Goal: Task Accomplishment & Management: Use online tool/utility

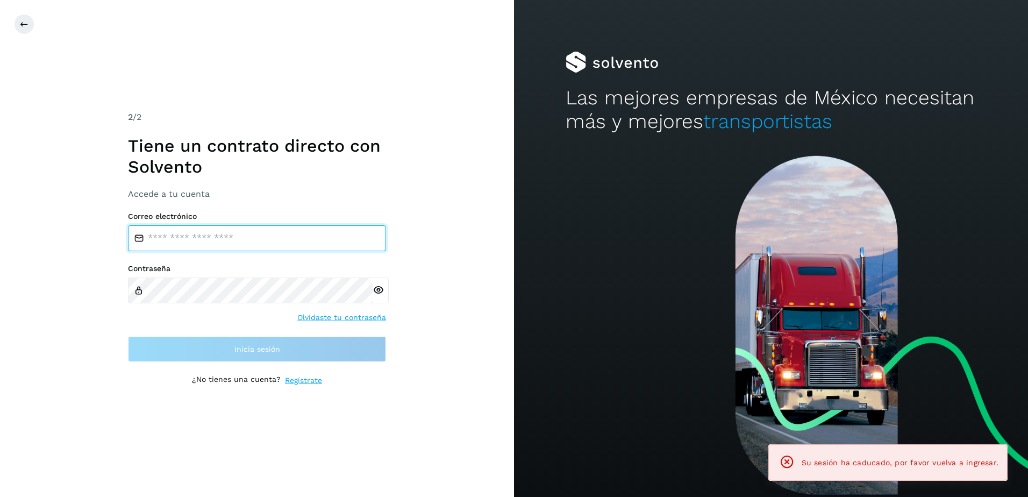
type input "**********"
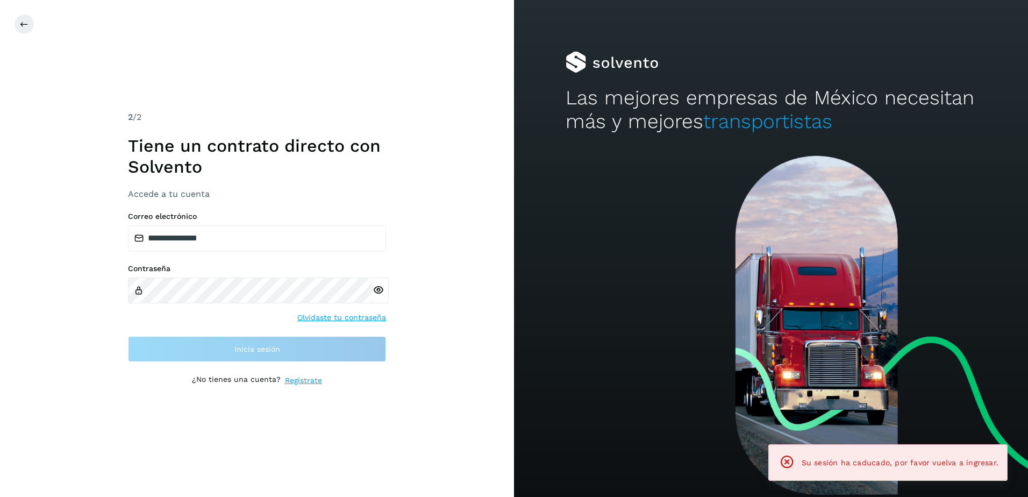
click at [324, 147] on h1 "Tiene un contrato directo con Solvento" at bounding box center [257, 156] width 258 height 41
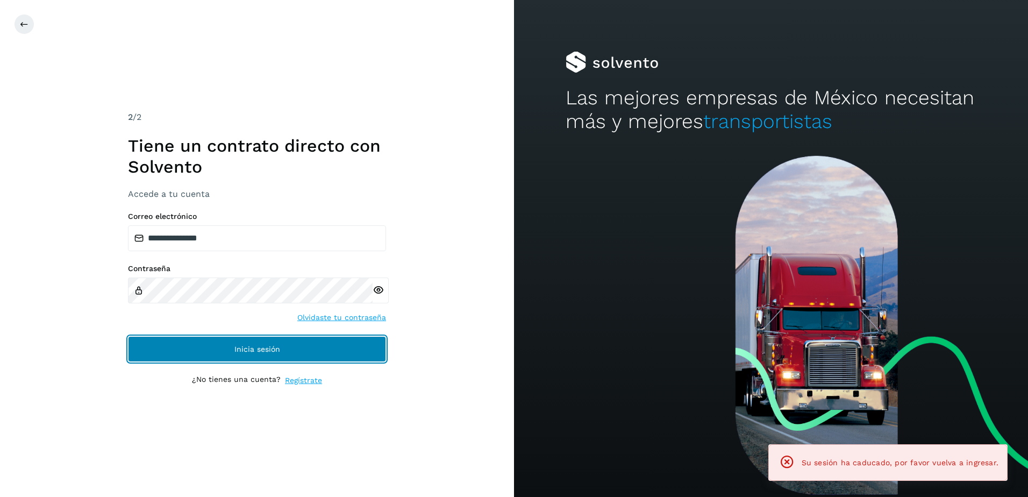
click at [296, 338] on button "Inicia sesión" at bounding box center [257, 349] width 258 height 26
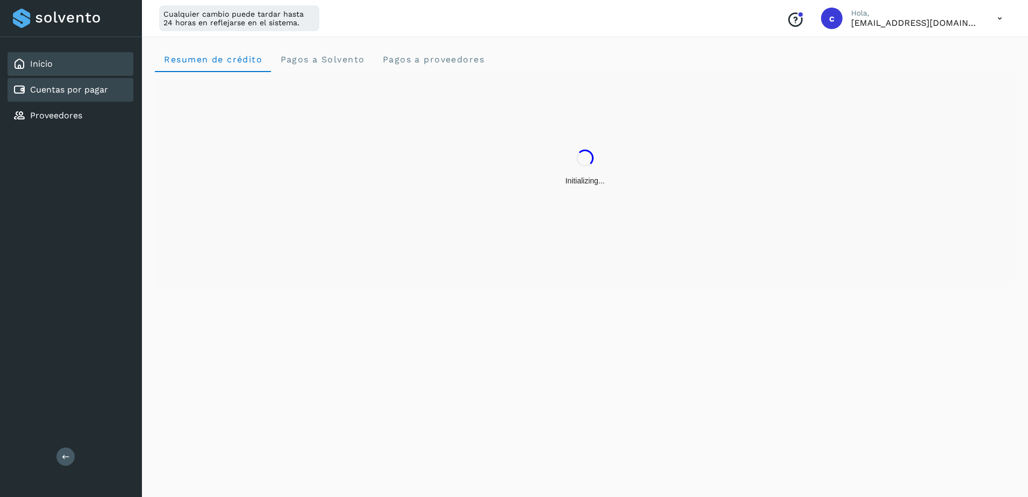
click at [98, 89] on link "Cuentas por pagar" at bounding box center [69, 89] width 78 height 10
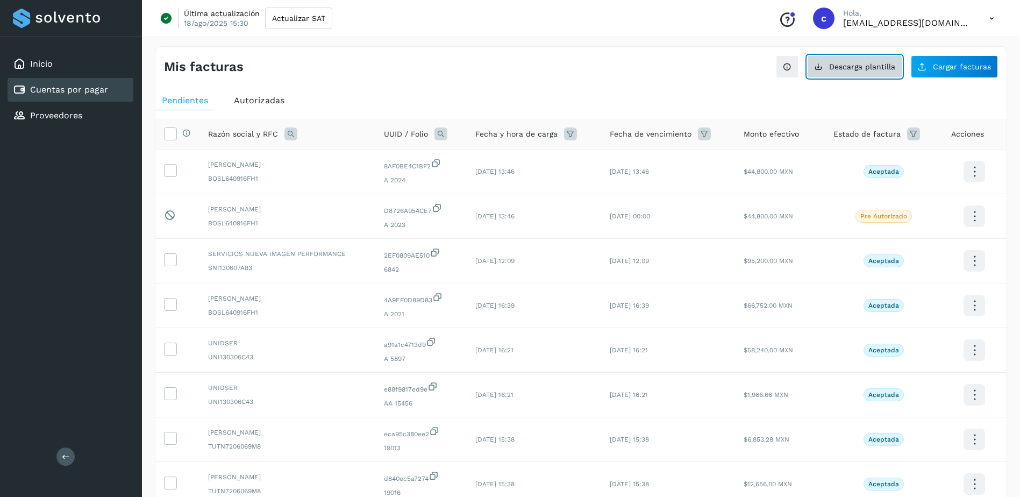
click at [880, 63] on span "Descarga plantilla" at bounding box center [862, 67] width 66 height 8
click at [54, 110] on div "Proveedores" at bounding box center [47, 115] width 69 height 13
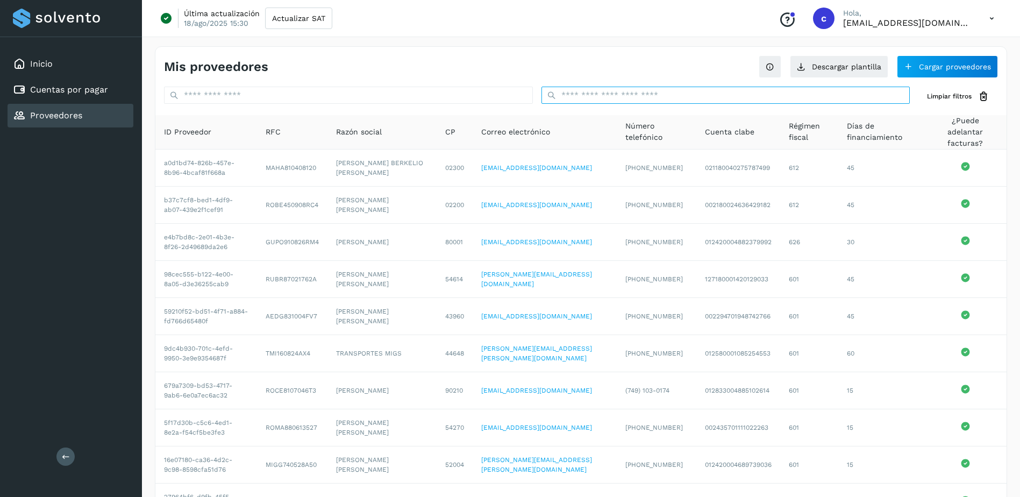
click at [602, 91] on input "text" at bounding box center [725, 95] width 369 height 17
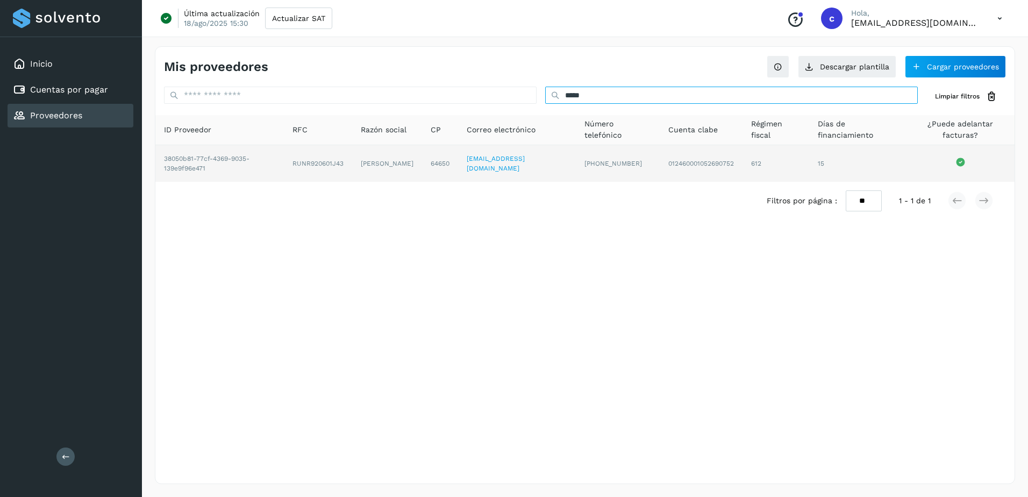
type input "*****"
drag, startPoint x: 355, startPoint y: 155, endPoint x: 375, endPoint y: 168, distance: 23.7
click at [375, 168] on td "[PERSON_NAME]" at bounding box center [387, 163] width 70 height 37
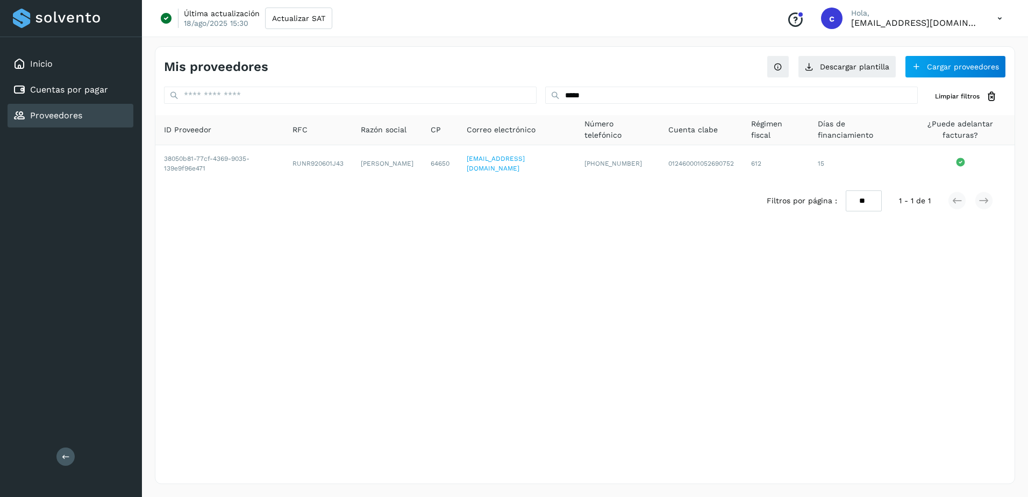
copy td "[PERSON_NAME]"
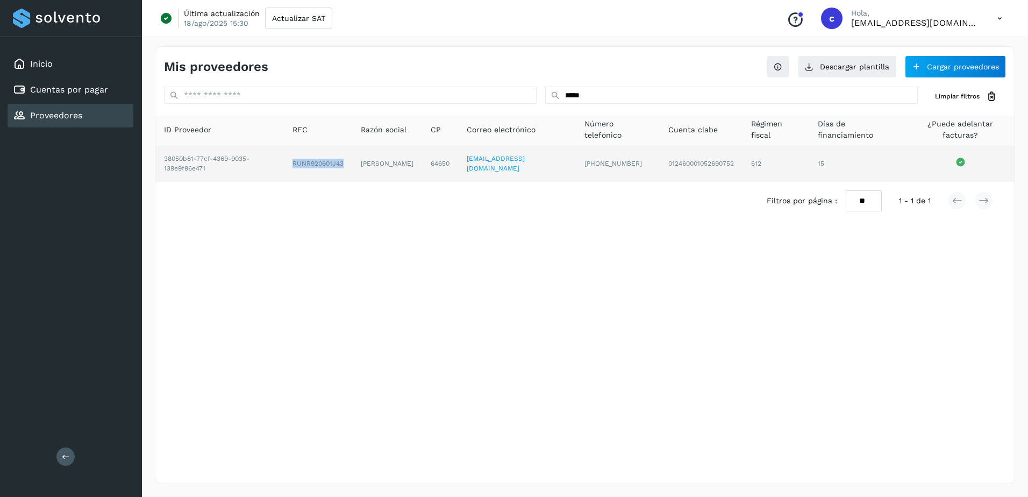
drag, startPoint x: 280, startPoint y: 162, endPoint x: 338, endPoint y: 168, distance: 57.8
click at [338, 168] on td "RUNR920601J43" at bounding box center [318, 163] width 68 height 37
copy td "RUNR920601J43"
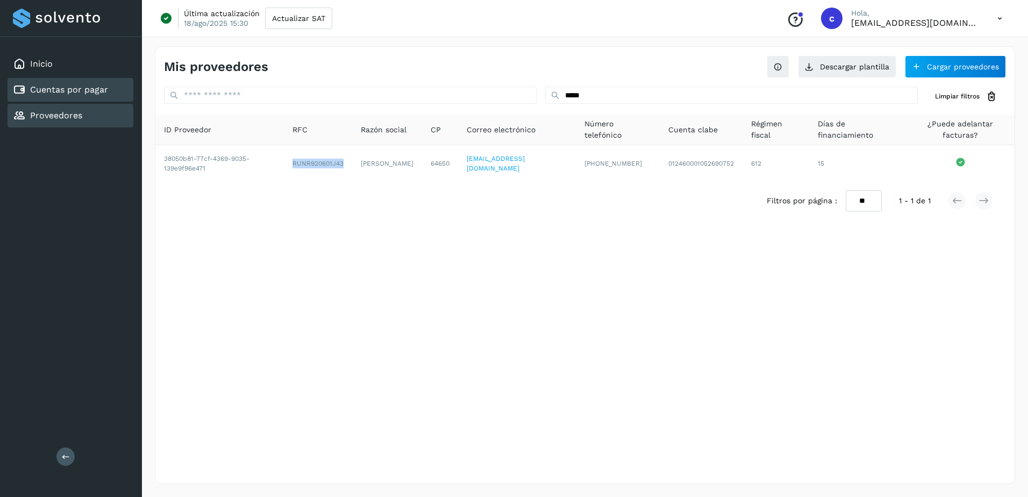
click at [88, 88] on link "Cuentas por pagar" at bounding box center [69, 89] width 78 height 10
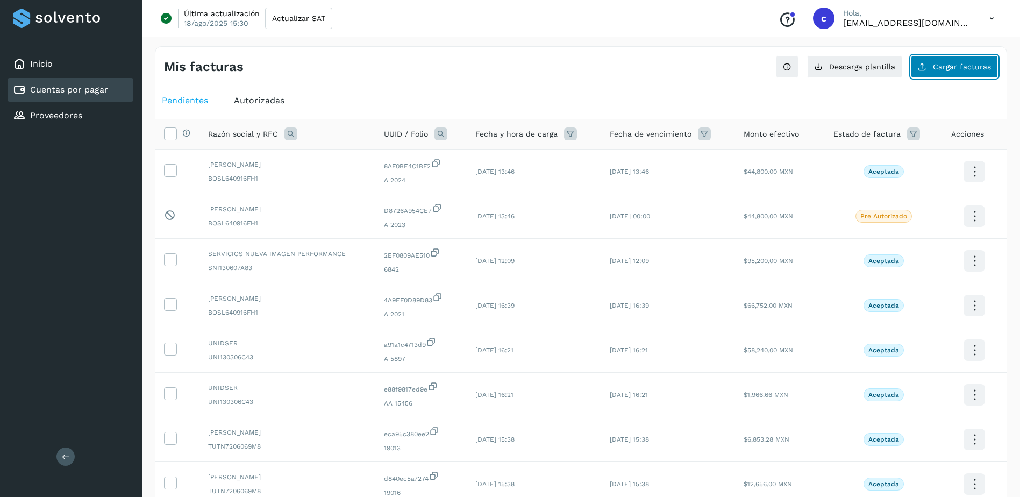
click at [961, 74] on button "Cargar facturas" at bounding box center [954, 66] width 87 height 23
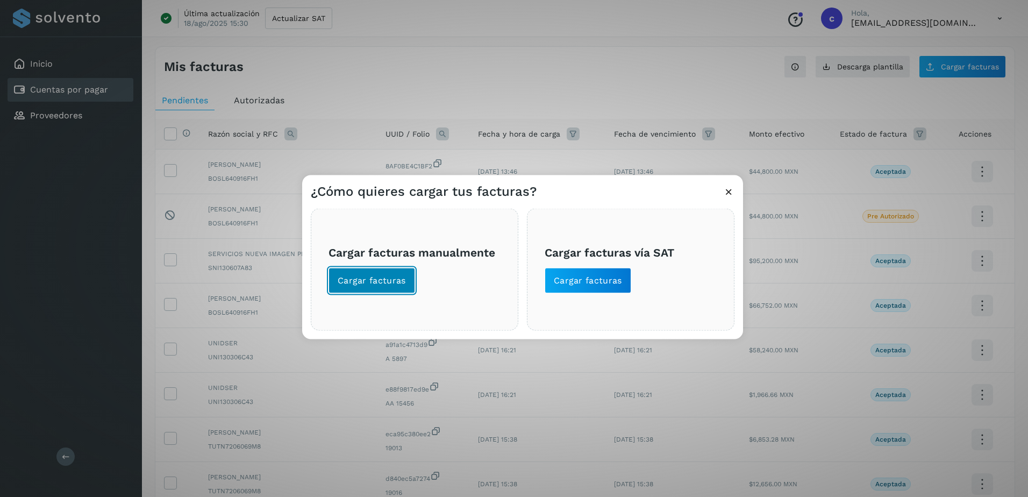
click at [380, 292] on button "Cargar facturas" at bounding box center [372, 281] width 87 height 26
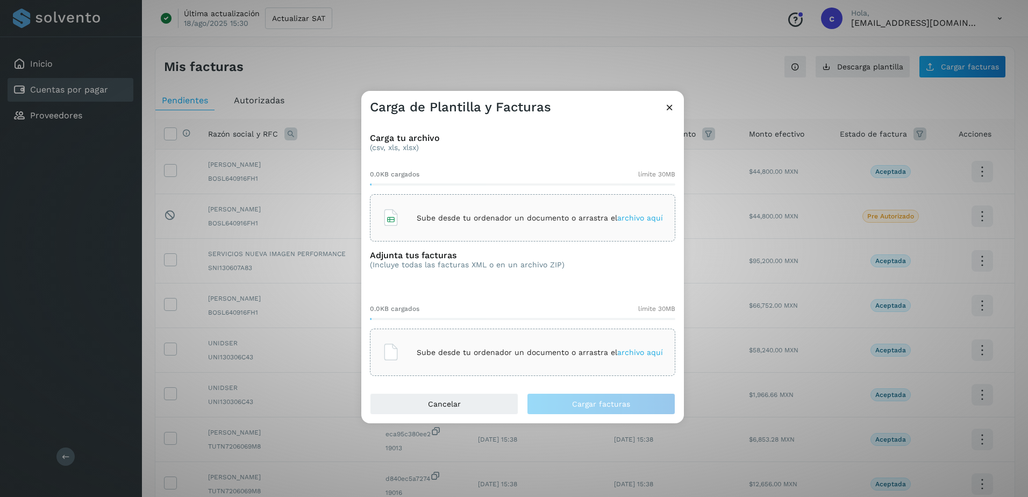
click at [453, 202] on div "Sube desde tu ordenador un documento o arrastra el archivo aquí" at bounding box center [522, 217] width 305 height 47
click at [482, 334] on div "Sube desde tu ordenador un documento o arrastra el archivo aquí" at bounding box center [522, 352] width 305 height 47
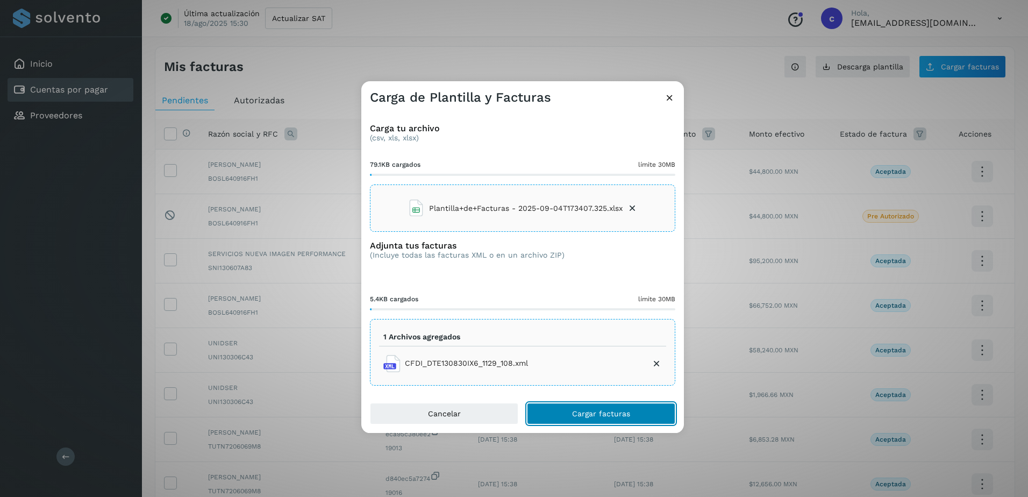
click at [588, 423] on button "Cargar facturas" at bounding box center [601, 414] width 148 height 22
